Goal: Task Accomplishment & Management: Manage account settings

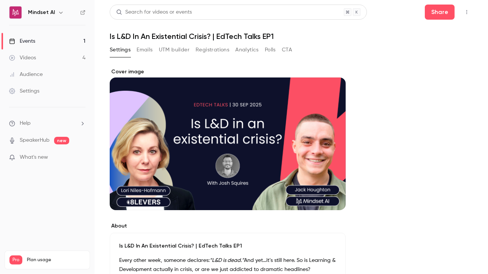
click at [269, 51] on button "Polls" at bounding box center [270, 50] width 11 height 12
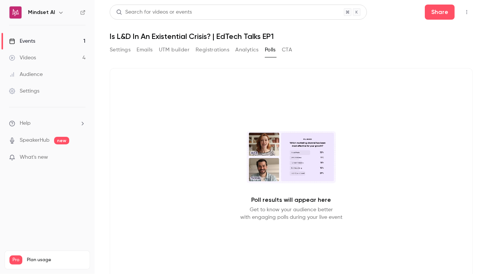
click at [288, 53] on button "CTA" at bounding box center [287, 50] width 10 height 12
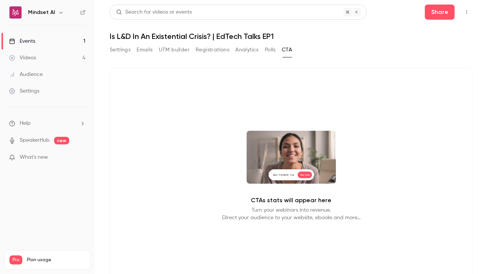
click at [334, 165] on div "CTAs stats will appear here Turn your webinars into revenue. Direct your audien…" at bounding box center [291, 176] width 363 height 216
click at [283, 117] on div "CTAs stats will appear here Turn your webinars into revenue. Direct your audien…" at bounding box center [291, 176] width 363 height 216
click at [464, 14] on icon "button" at bounding box center [467, 11] width 6 height 5
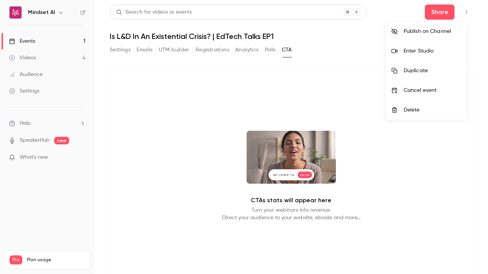
click at [167, 116] on div at bounding box center [244, 137] width 488 height 274
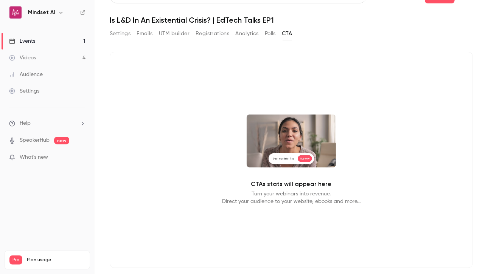
scroll to position [8, 0]
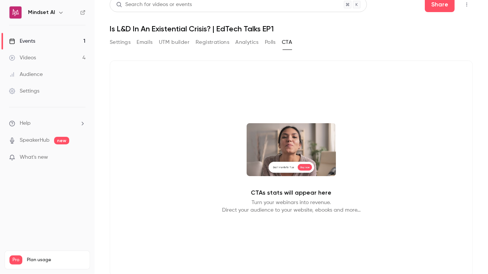
click at [272, 45] on button "Polls" at bounding box center [270, 42] width 11 height 12
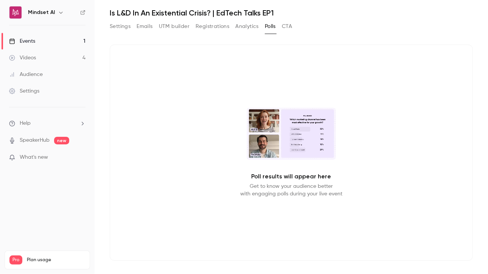
scroll to position [26, 0]
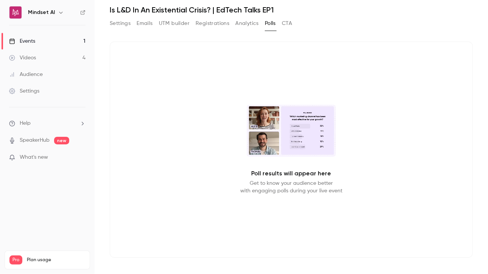
click at [273, 189] on p "Get to know your audience better with engaging polls during your live event" at bounding box center [291, 187] width 102 height 15
click at [273, 187] on p "Get to know your audience better with engaging polls during your live event" at bounding box center [291, 187] width 102 height 15
drag, startPoint x: 273, startPoint y: 159, endPoint x: 268, endPoint y: 128, distance: 31.3
click at [274, 154] on div "Poll results will appear here Get to know your audience better with engaging po…" at bounding box center [291, 150] width 363 height 216
click at [268, 128] on video at bounding box center [291, 131] width 89 height 52
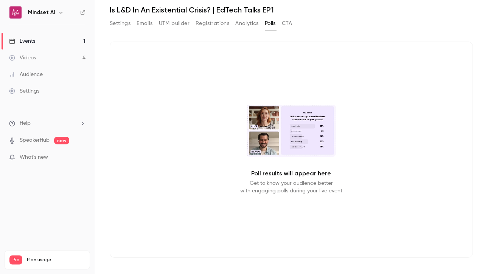
click at [268, 128] on video at bounding box center [291, 131] width 89 height 52
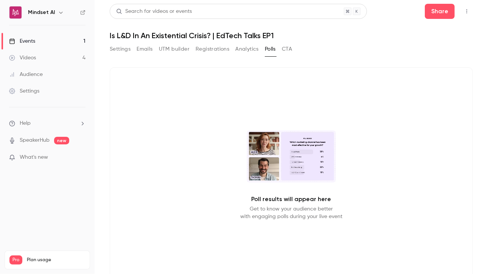
scroll to position [0, 0]
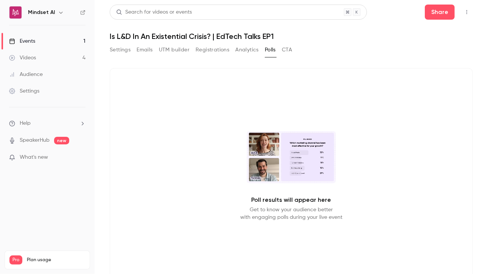
click at [268, 126] on div "Poll results will appear here Get to know your audience better with engaging po…" at bounding box center [291, 176] width 363 height 216
click at [219, 63] on div "Poll results will appear here Get to know your audience better with engaging po…" at bounding box center [291, 177] width 363 height 237
click at [173, 112] on div "Poll results will appear here Get to know your audience better with engaging po…" at bounding box center [291, 176] width 363 height 216
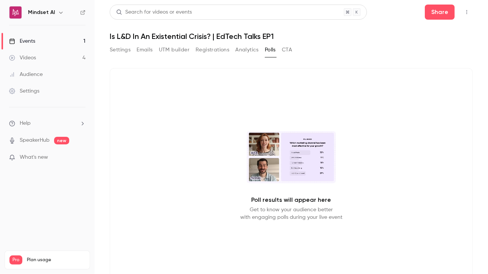
click at [122, 47] on button "Settings" at bounding box center [120, 50] width 21 height 12
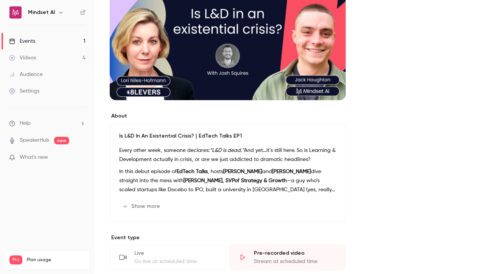
scroll to position [202, 0]
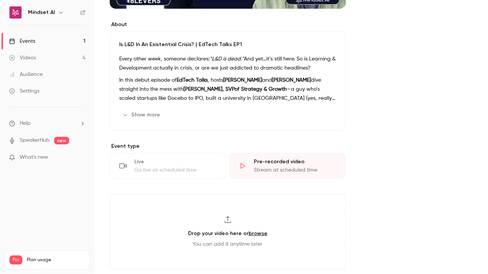
click at [212, 87] on strong "[PERSON_NAME], SVPof Strategy & Growth" at bounding box center [234, 89] width 103 height 5
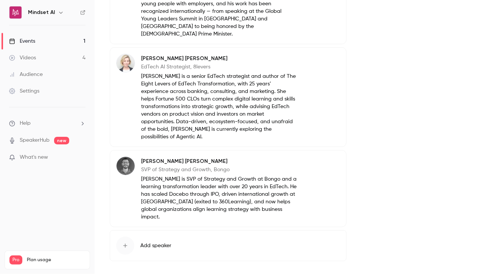
scroll to position [835, 0]
click at [149, 273] on button "Advanced settings" at bounding box center [142, 279] width 64 height 12
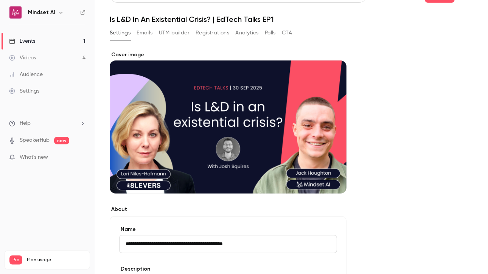
scroll to position [0, 0]
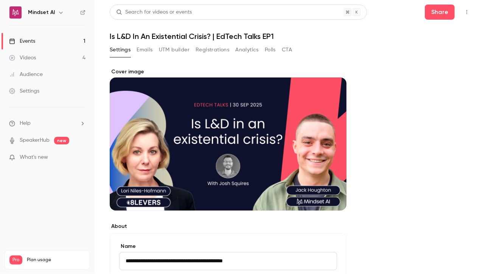
click at [274, 50] on button "Polls" at bounding box center [270, 50] width 11 height 12
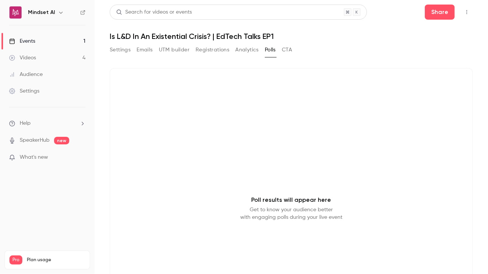
click at [351, 147] on div "Poll results will appear here Get to know your audience better with engaging po…" at bounding box center [291, 176] width 363 height 216
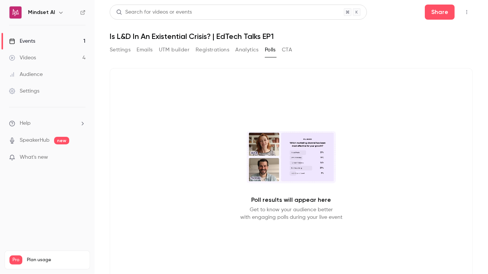
click at [298, 147] on video at bounding box center [291, 157] width 89 height 52
click at [277, 188] on div "Poll results will appear here Get to know your audience better with engaging po…" at bounding box center [291, 176] width 363 height 216
click at [262, 209] on p "Get to know your audience better with engaging polls during your live event" at bounding box center [291, 213] width 102 height 15
click at [252, 213] on p "Get to know your audience better with engaging polls during your live event" at bounding box center [291, 213] width 102 height 15
click at [206, 211] on div "Poll results will appear here Get to know your audience better with engaging po…" at bounding box center [291, 176] width 363 height 216
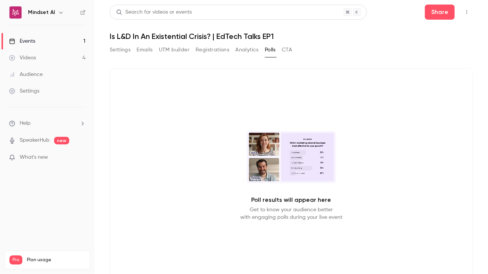
click at [175, 199] on div "Poll results will appear here Get to know your audience better with engaging po…" at bounding box center [291, 176] width 363 height 216
click at [168, 188] on div "Poll results will appear here Get to know your audience better with engaging po…" at bounding box center [291, 176] width 363 height 216
click at [159, 177] on div "Poll results will appear here Get to know your audience better with engaging po…" at bounding box center [291, 176] width 363 height 216
click at [158, 169] on div "Poll results will appear here Get to know your audience better with engaging po…" at bounding box center [291, 176] width 363 height 216
click at [159, 169] on div "Poll results will appear here Get to know your audience better with engaging po…" at bounding box center [291, 176] width 363 height 216
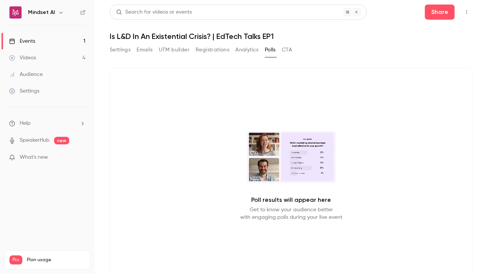
click at [159, 168] on div "Poll results will appear here Get to know your audience better with engaging po…" at bounding box center [291, 176] width 363 height 216
click at [160, 169] on div "Poll results will appear here Get to know your audience better with engaging po…" at bounding box center [291, 176] width 363 height 216
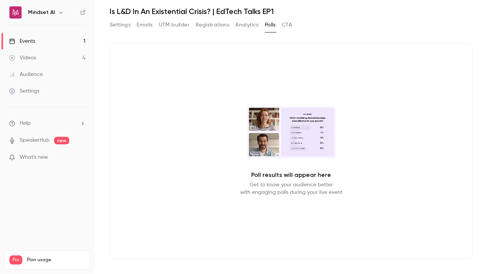
scroll to position [26, 0]
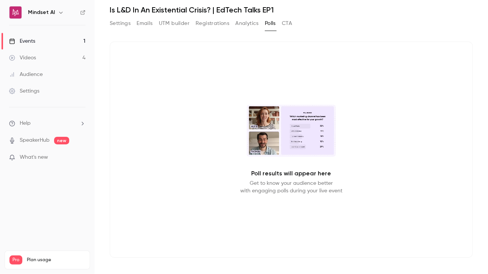
click at [326, 183] on p "Get to know your audience better with engaging polls during your live event" at bounding box center [291, 187] width 102 height 15
drag, startPoint x: 147, startPoint y: 83, endPoint x: 455, endPoint y: 292, distance: 371.1
click at [455, 274] on html "Mindset AI Events 1 Videos 4 Audience Settings Help SpeakerHub new What's new P…" at bounding box center [244, 141] width 488 height 283
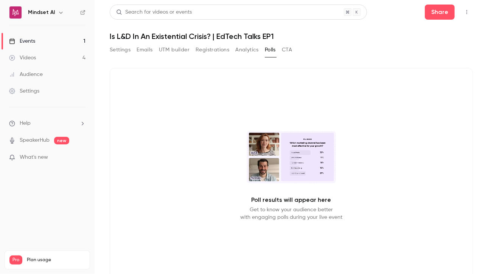
click at [214, 123] on div "Poll results will appear here Get to know your audience better with engaging po…" at bounding box center [291, 176] width 363 height 216
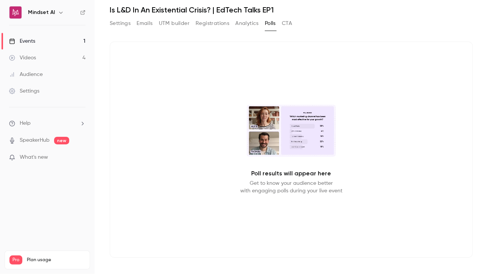
scroll to position [2, 0]
